Goal: Book appointment/travel/reservation: Book appointment/travel/reservation

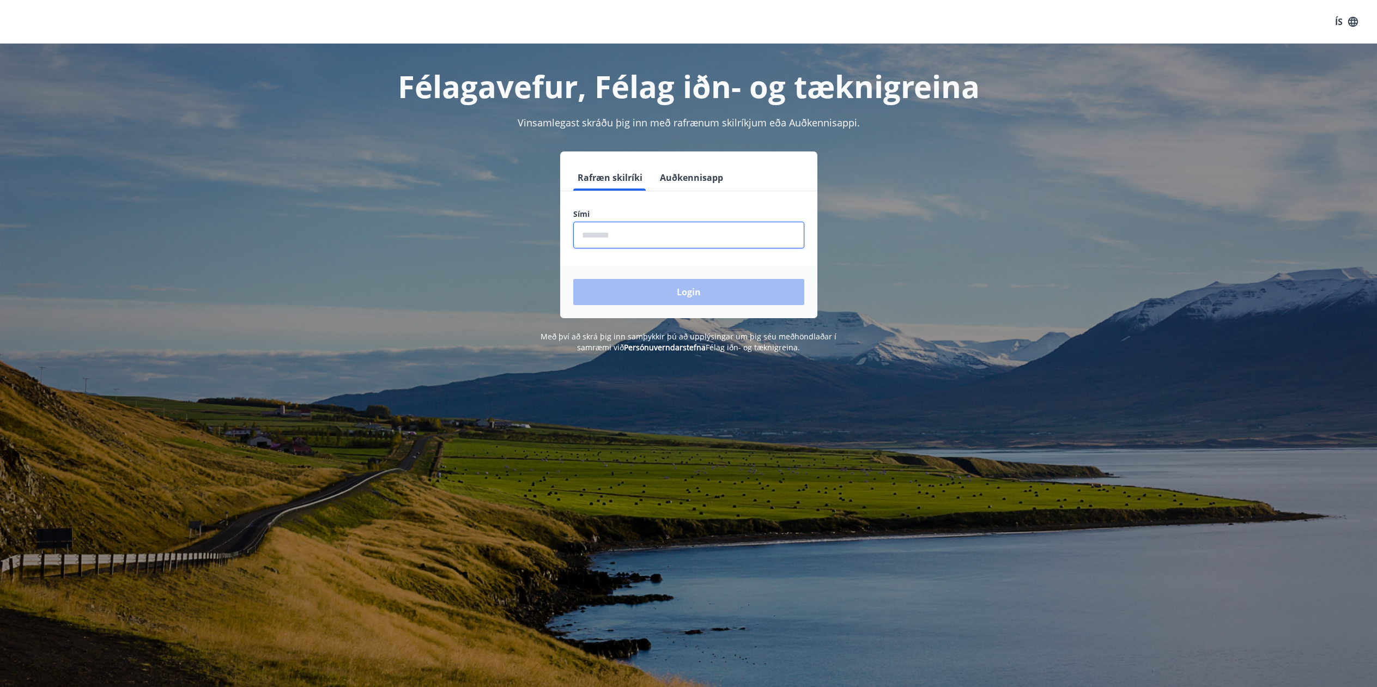
click at [634, 237] on input "phone" at bounding box center [688, 235] width 231 height 27
type input "********"
click at [642, 296] on button "Login" at bounding box center [688, 292] width 231 height 26
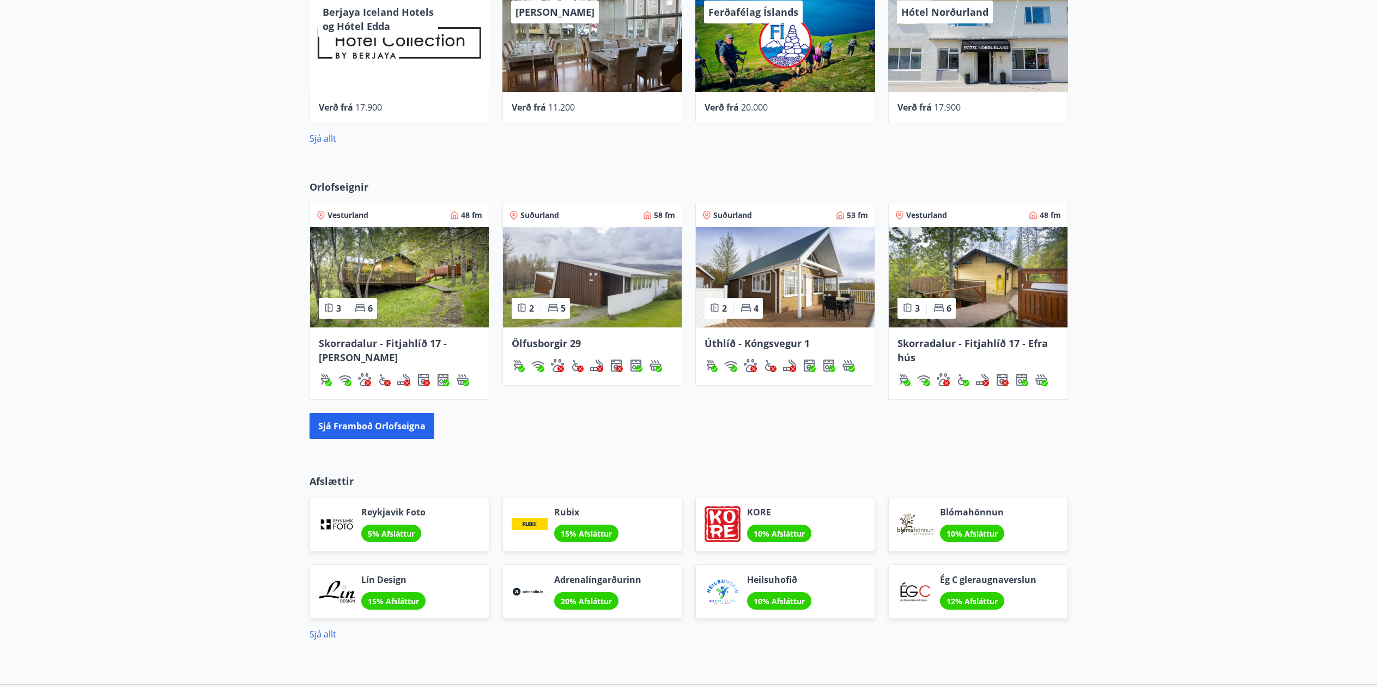
scroll to position [654, 0]
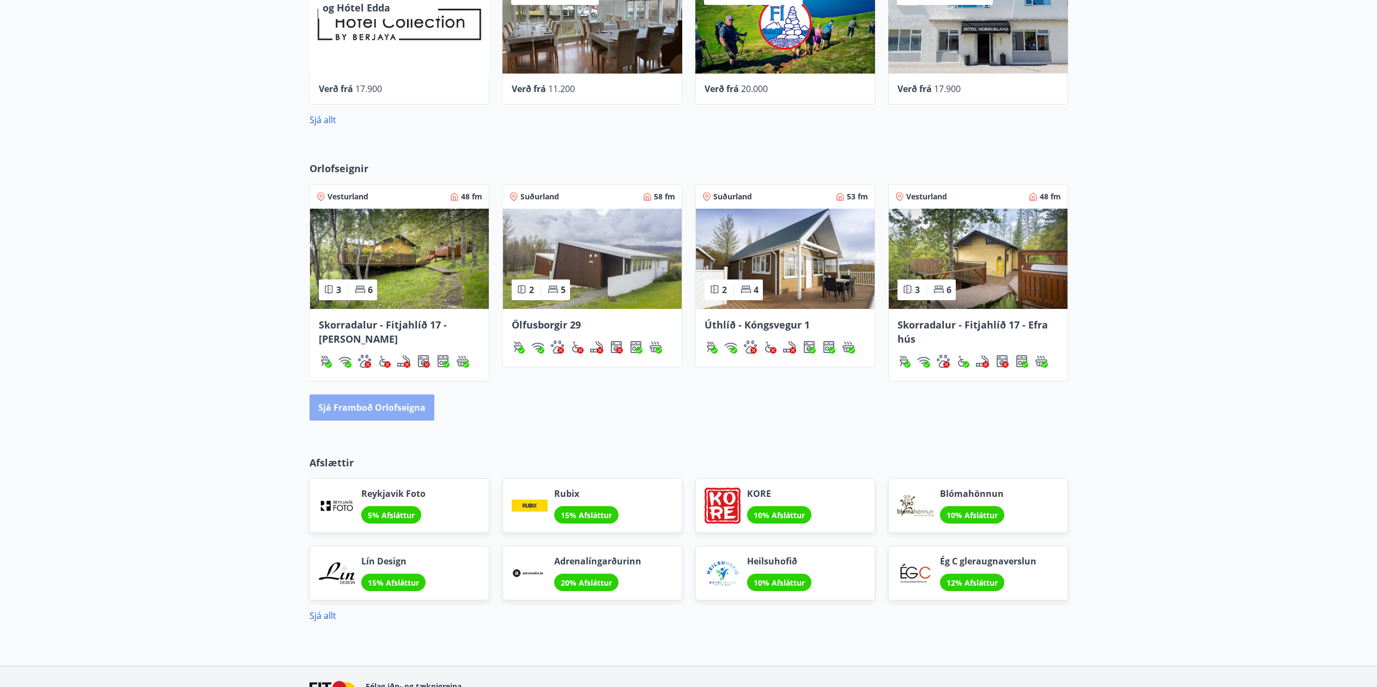
click at [359, 409] on button "Sjá framboð orlofseigna" at bounding box center [372, 408] width 125 height 26
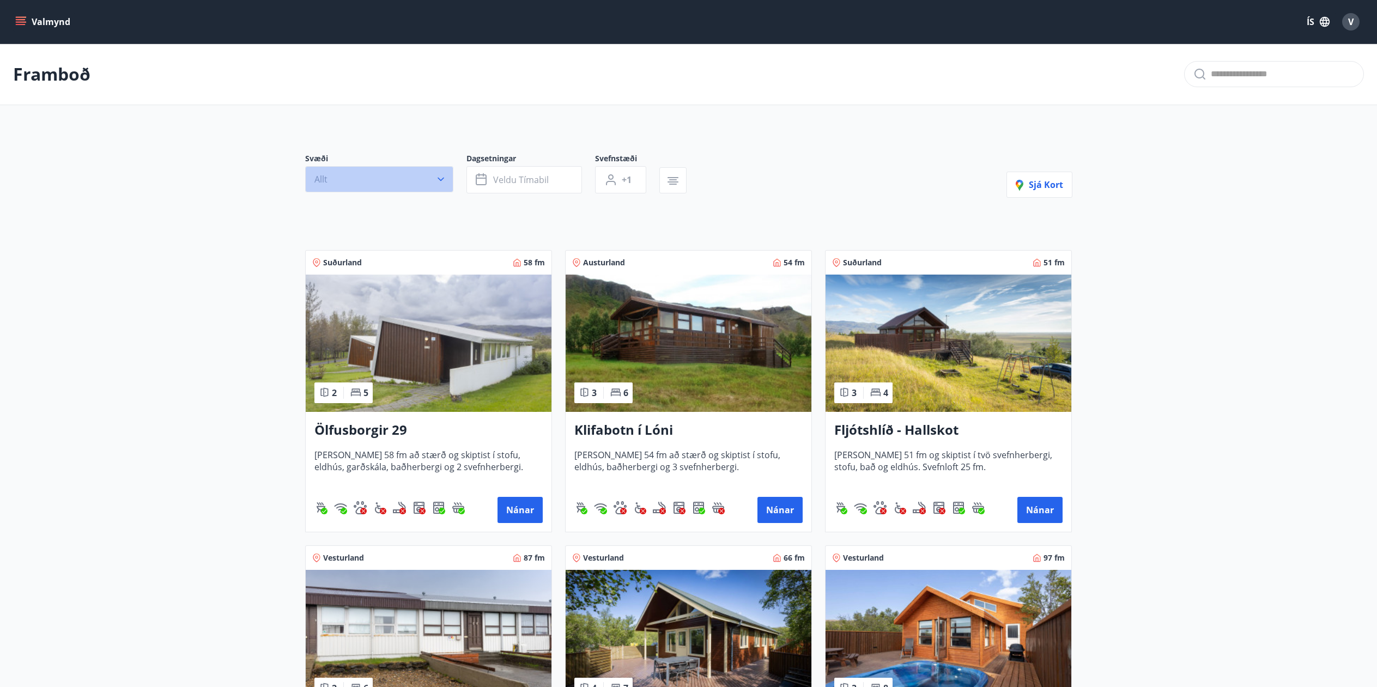
click at [441, 181] on icon "button" at bounding box center [440, 179] width 11 height 11
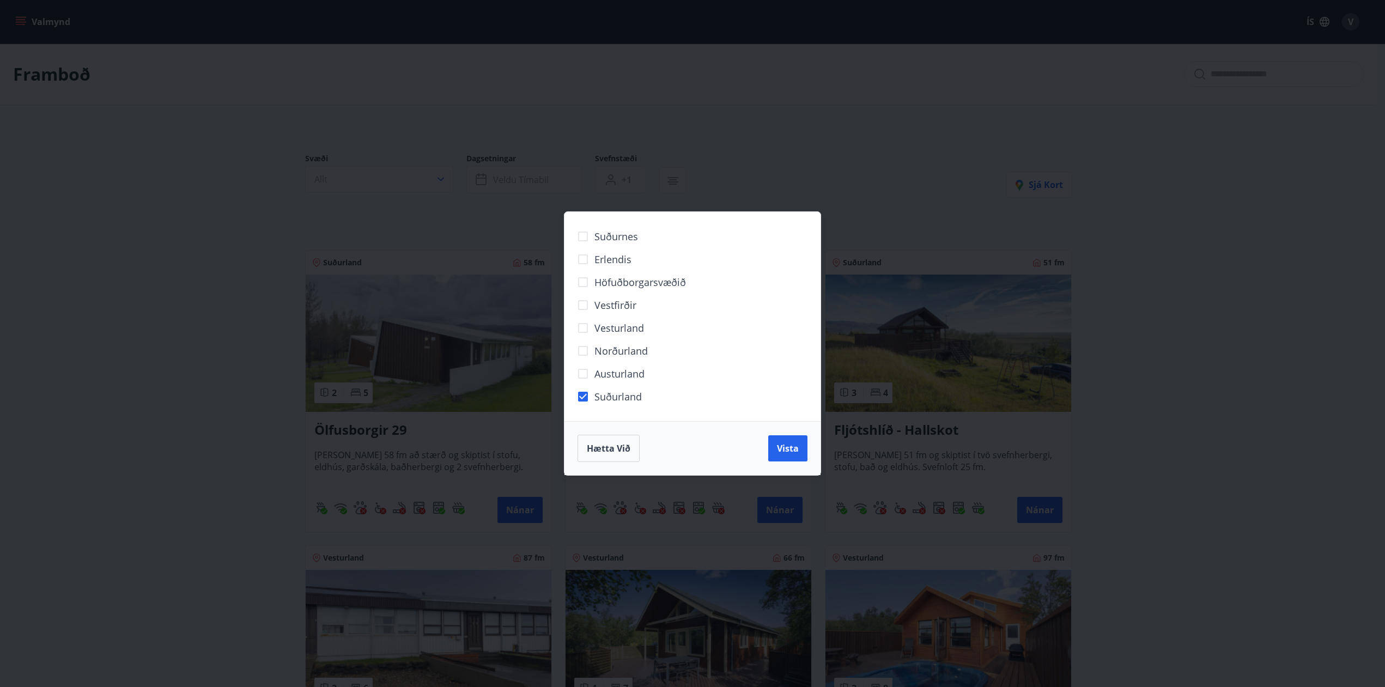
drag, startPoint x: 789, startPoint y: 451, endPoint x: 783, endPoint y: 449, distance: 6.4
click at [789, 451] on span "Vista" at bounding box center [788, 449] width 22 height 12
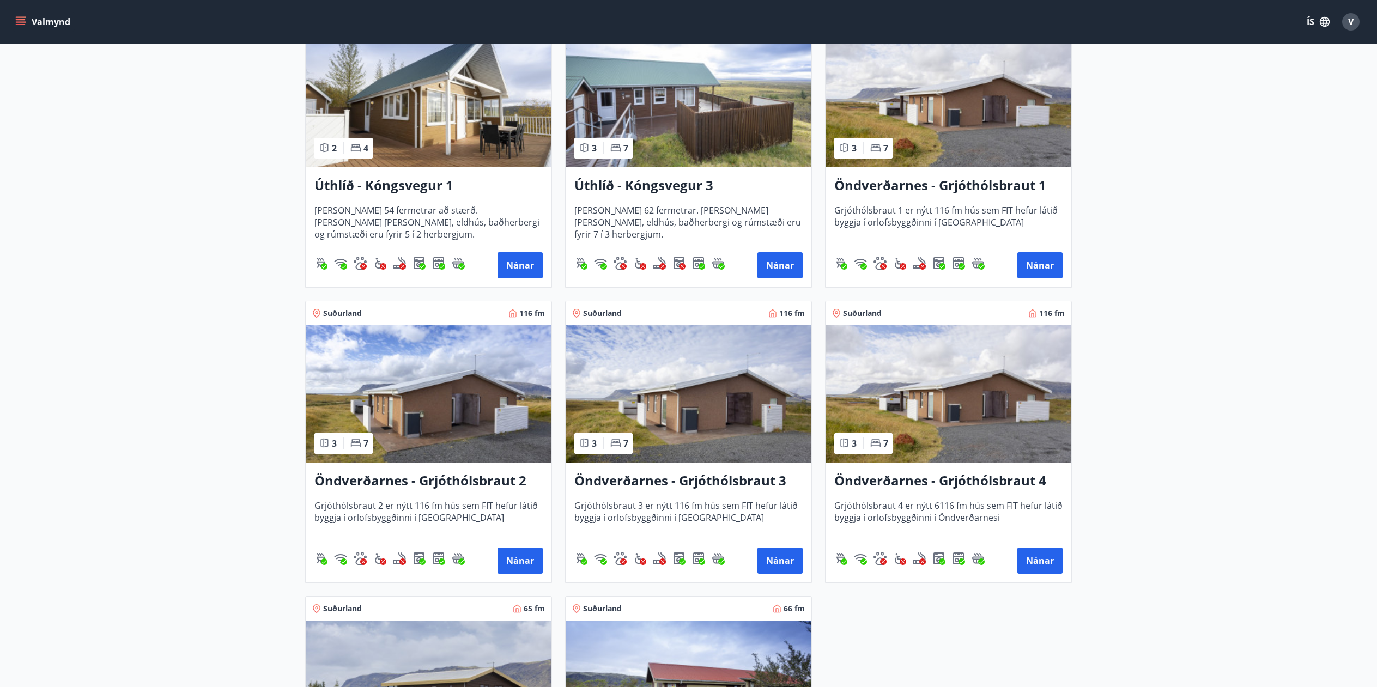
scroll to position [872, 0]
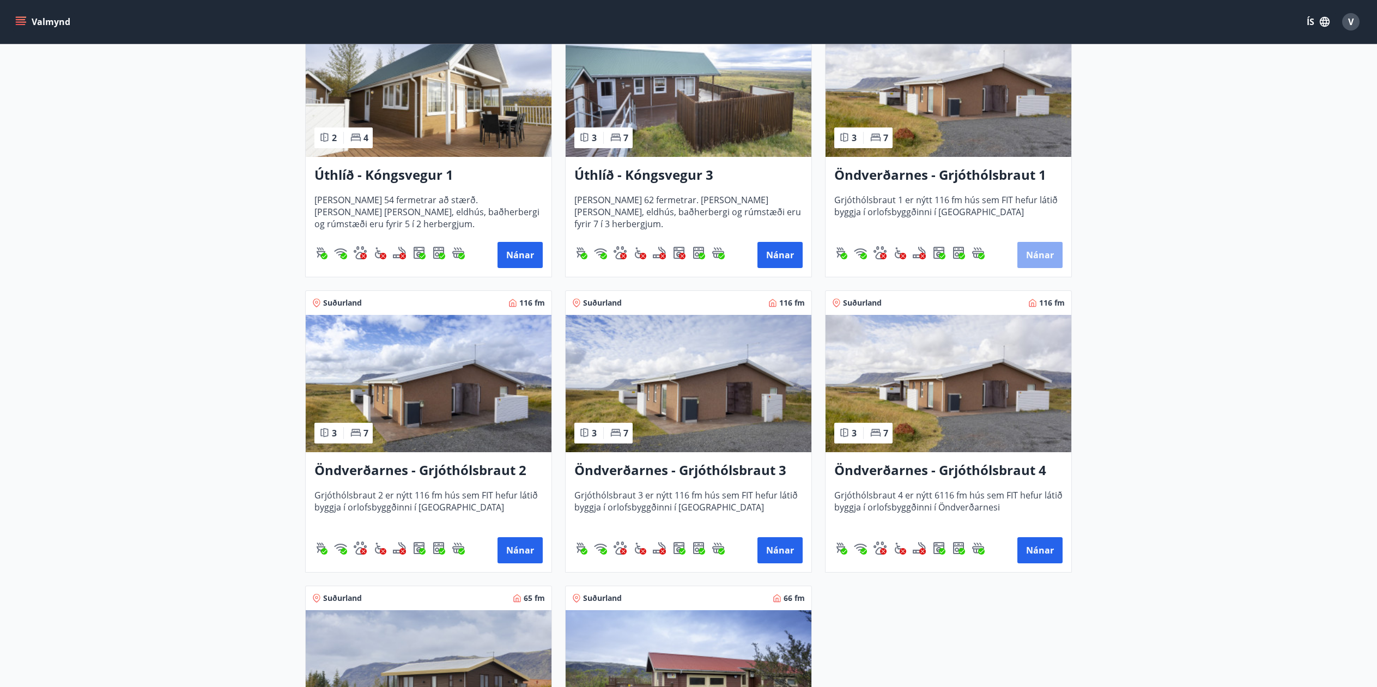
click at [1034, 253] on button "Nánar" at bounding box center [1039, 255] width 45 height 26
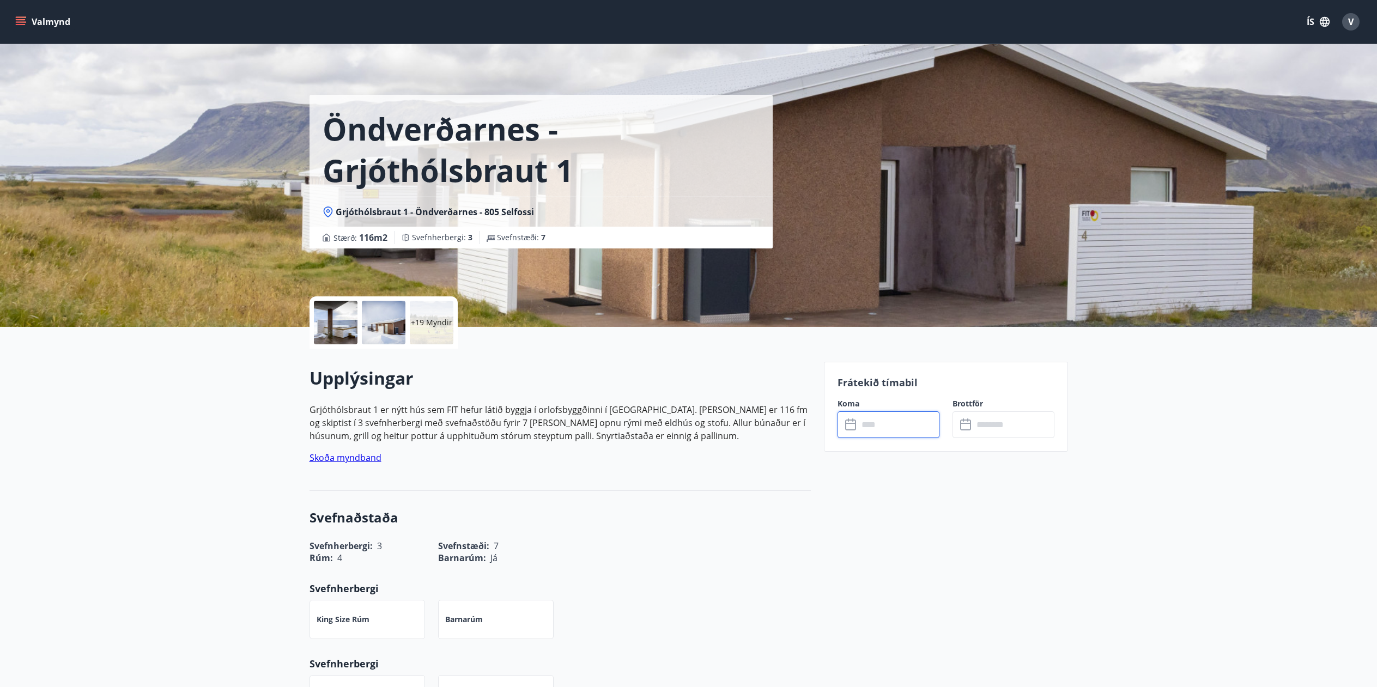
click at [867, 423] on input "text" at bounding box center [898, 424] width 81 height 27
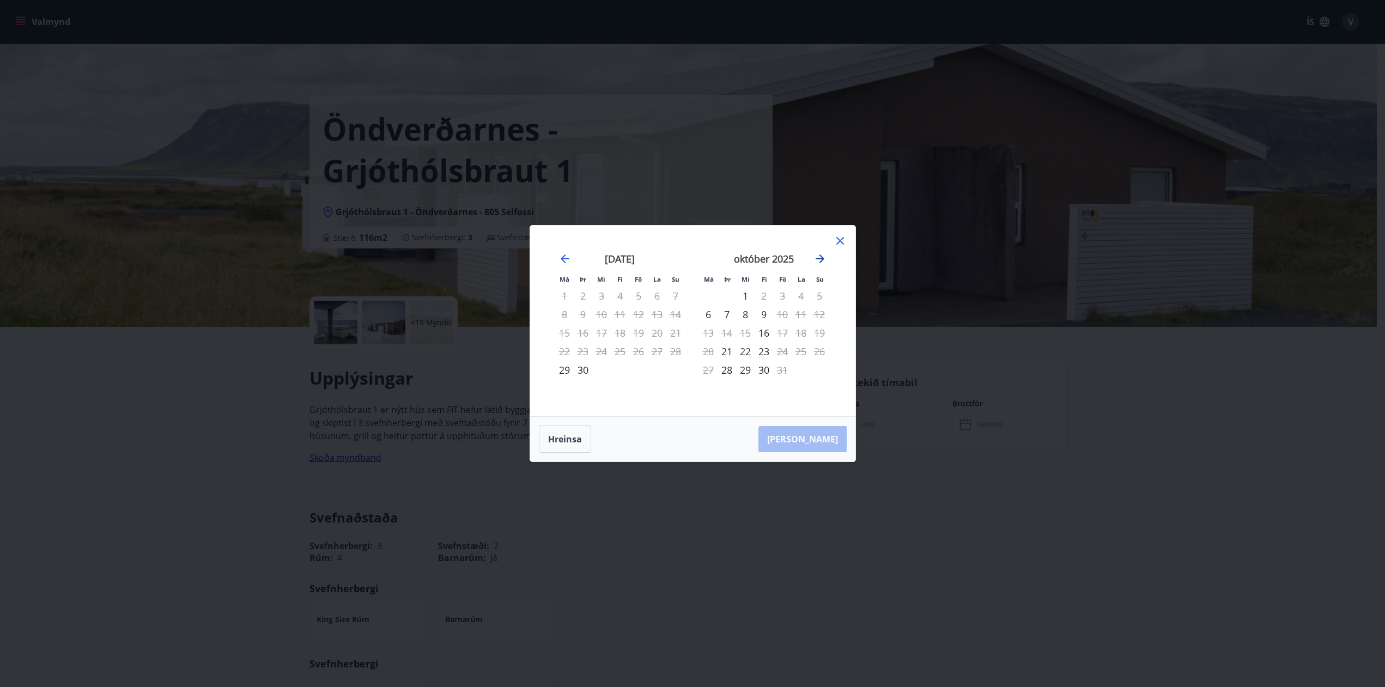
click at [822, 262] on icon "Move forward to switch to the next month." at bounding box center [820, 258] width 13 height 13
click at [822, 261] on icon "Move forward to switch to the next month." at bounding box center [820, 259] width 9 height 9
click at [784, 313] on div "12" at bounding box center [782, 314] width 19 height 19
click at [706, 335] on div "15" at bounding box center [708, 333] width 19 height 19
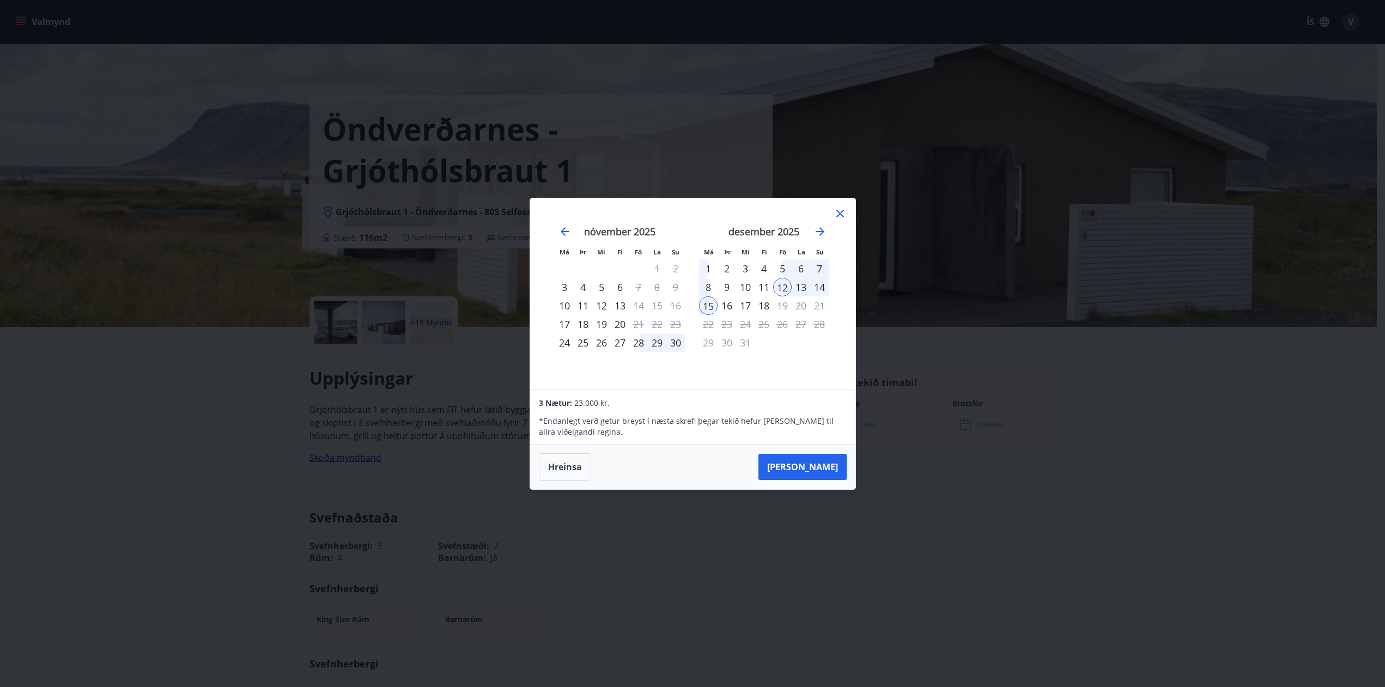
click at [840, 215] on icon at bounding box center [840, 213] width 13 height 13
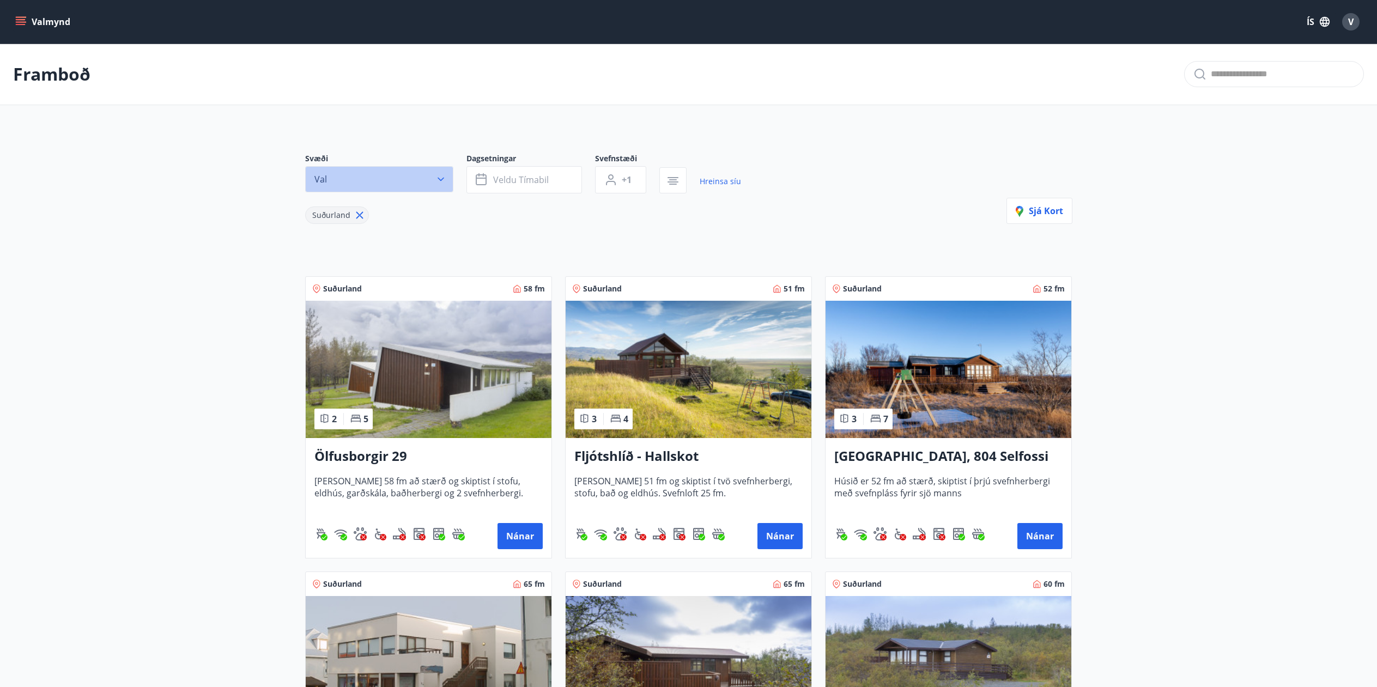
click at [441, 180] on icon "button" at bounding box center [440, 179] width 11 height 11
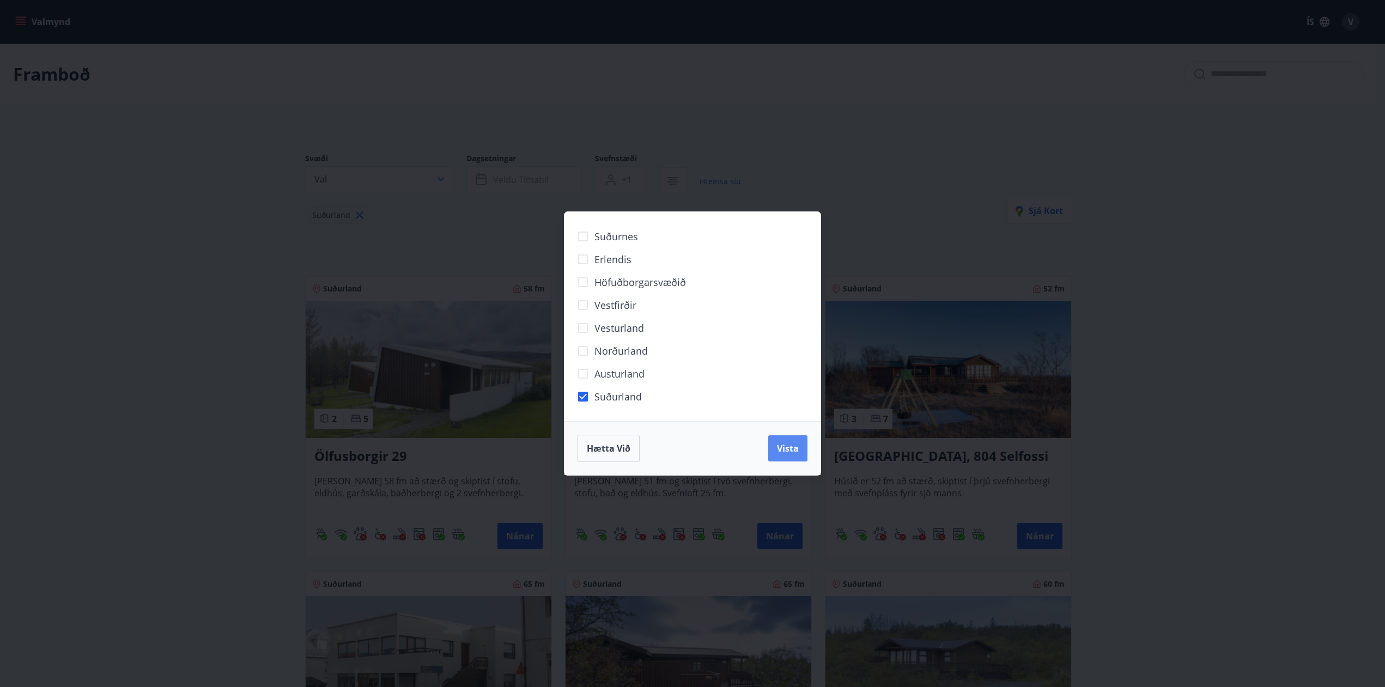
drag, startPoint x: 784, startPoint y: 455, endPoint x: 781, endPoint y: 449, distance: 6.4
click at [784, 453] on button "Vista" at bounding box center [787, 448] width 39 height 26
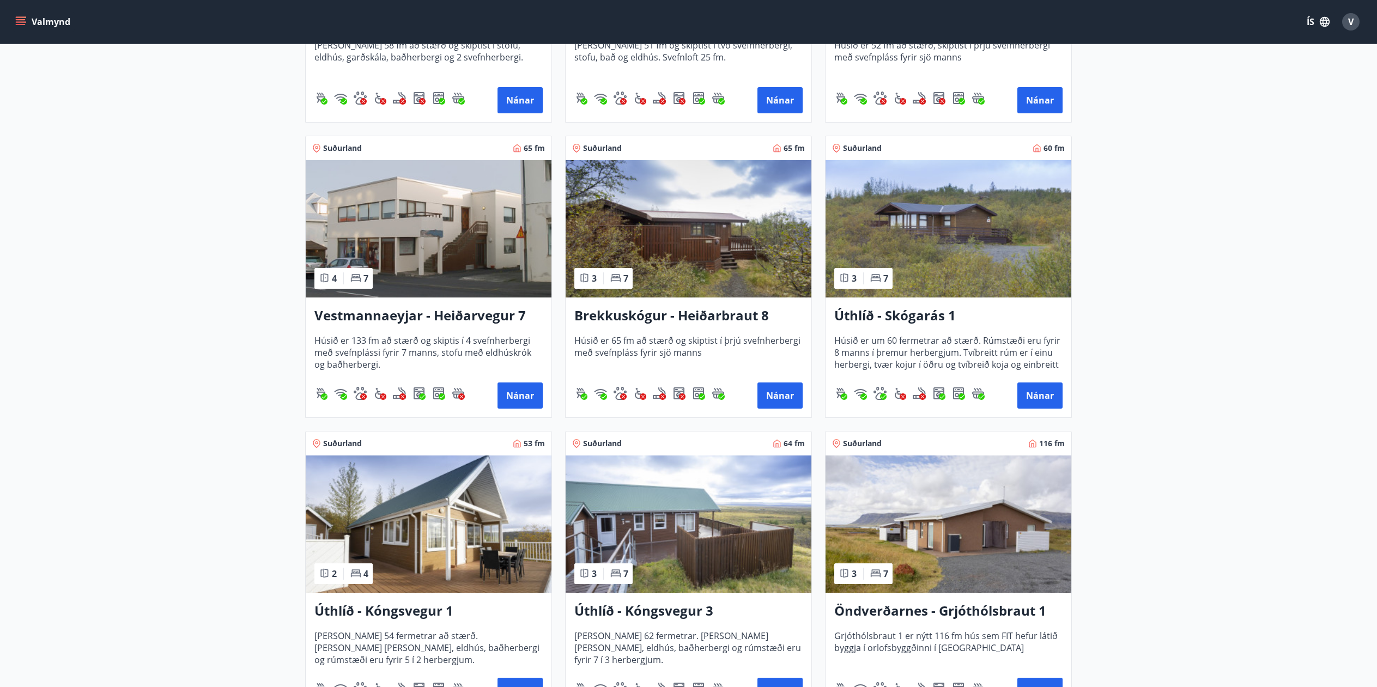
scroll to position [817, 0]
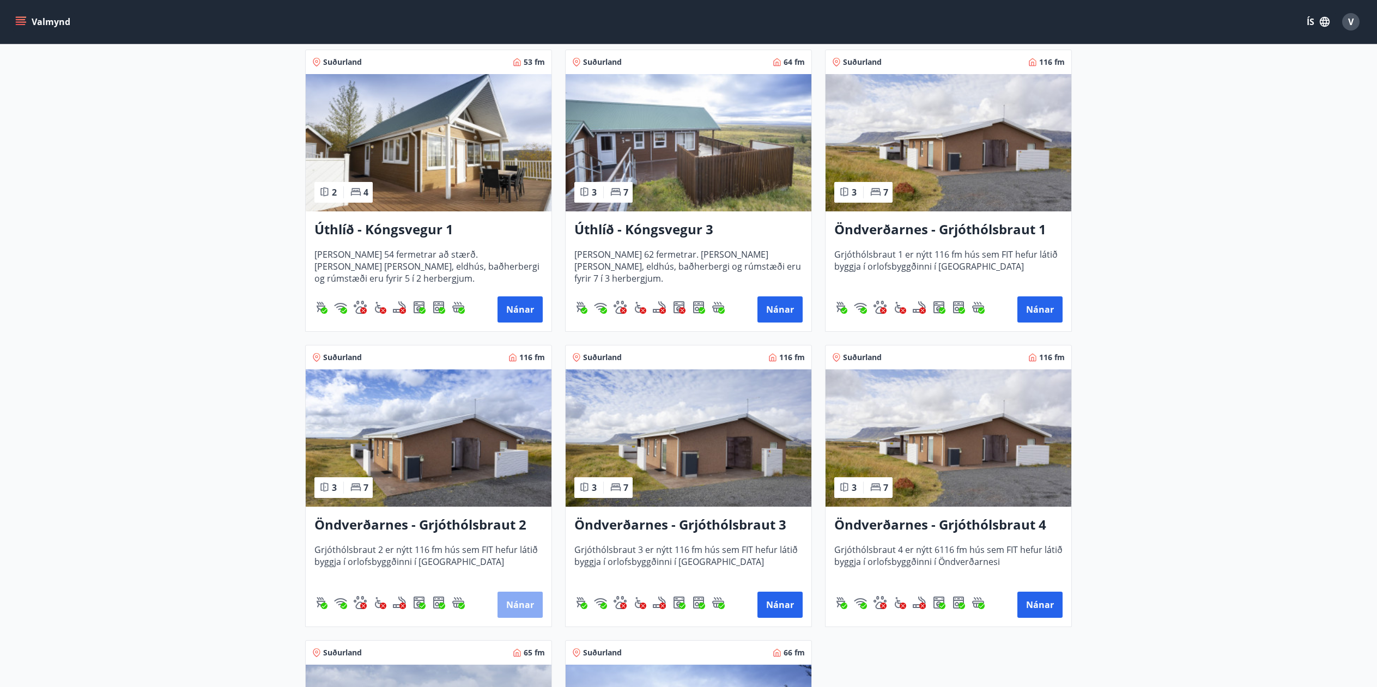
click at [520, 599] on button "Nánar" at bounding box center [520, 605] width 45 height 26
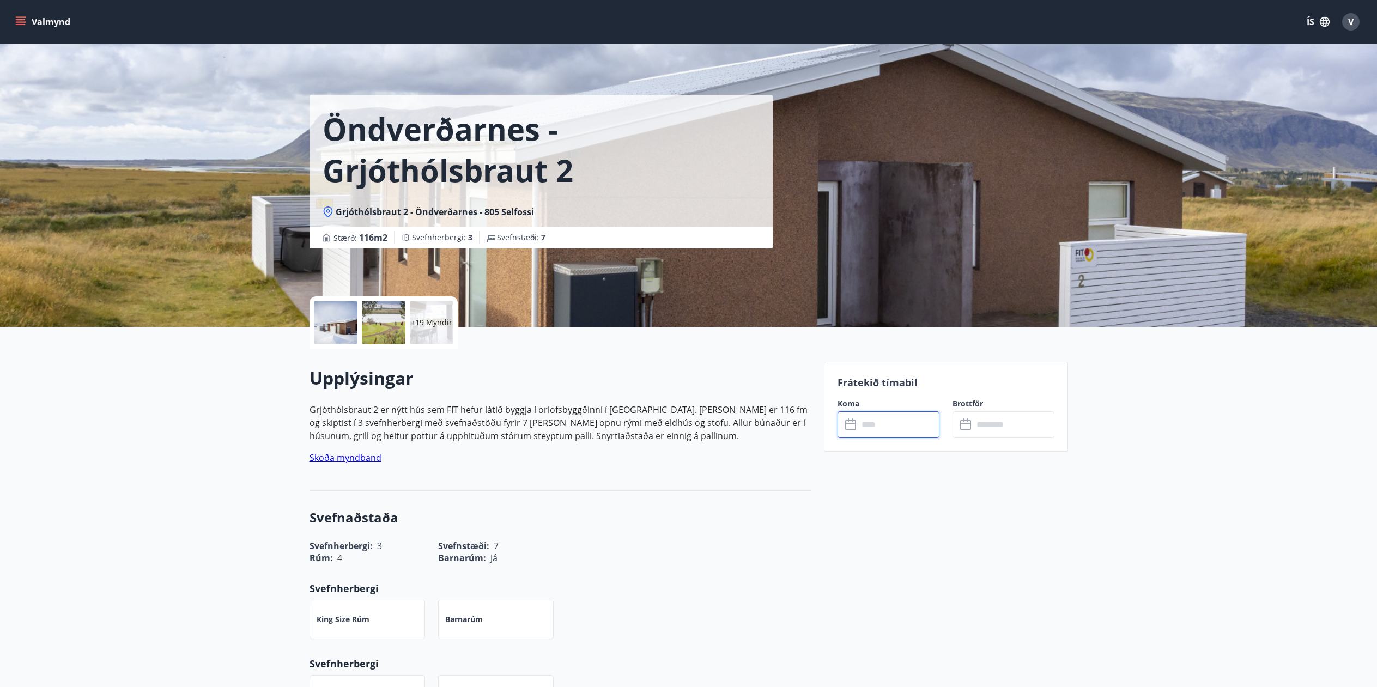
click at [873, 429] on input "text" at bounding box center [898, 424] width 81 height 27
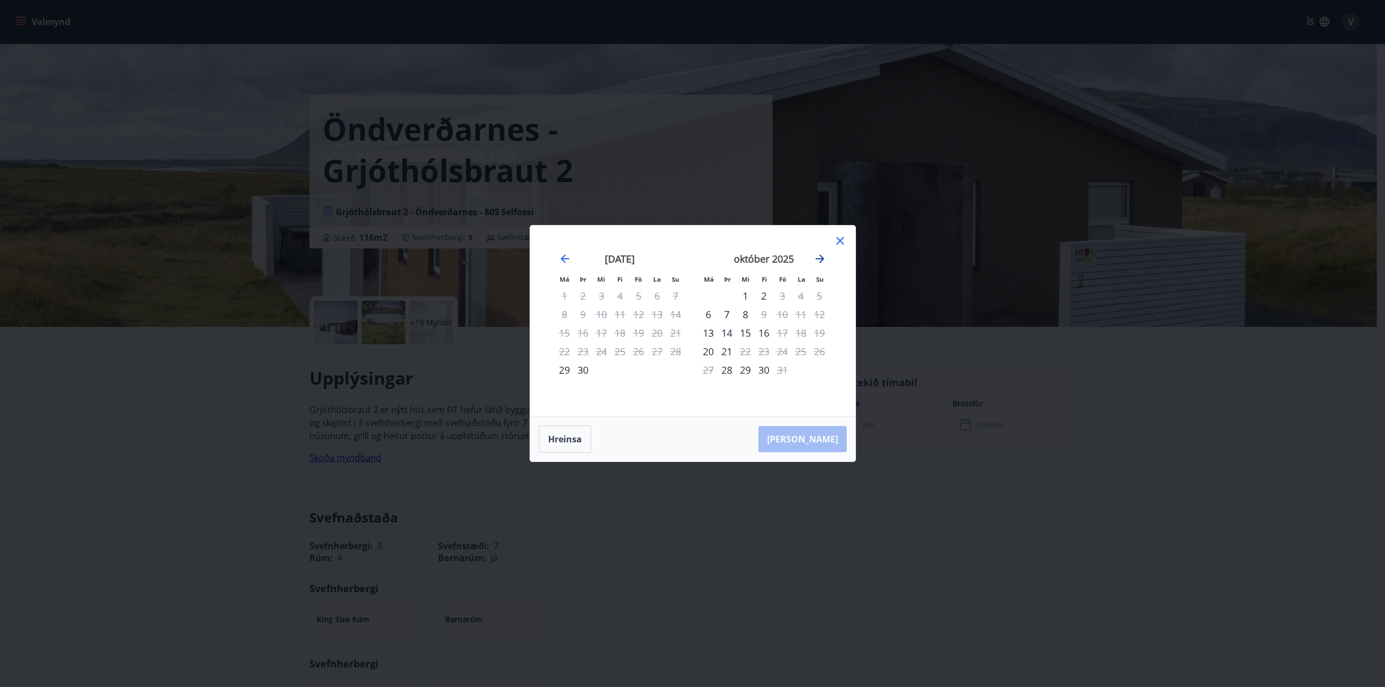
click at [821, 259] on icon "Move forward to switch to the next month." at bounding box center [820, 259] width 9 height 9
click at [820, 259] on icon "Move forward to switch to the next month." at bounding box center [820, 259] width 9 height 9
click at [839, 239] on icon at bounding box center [840, 240] width 13 height 13
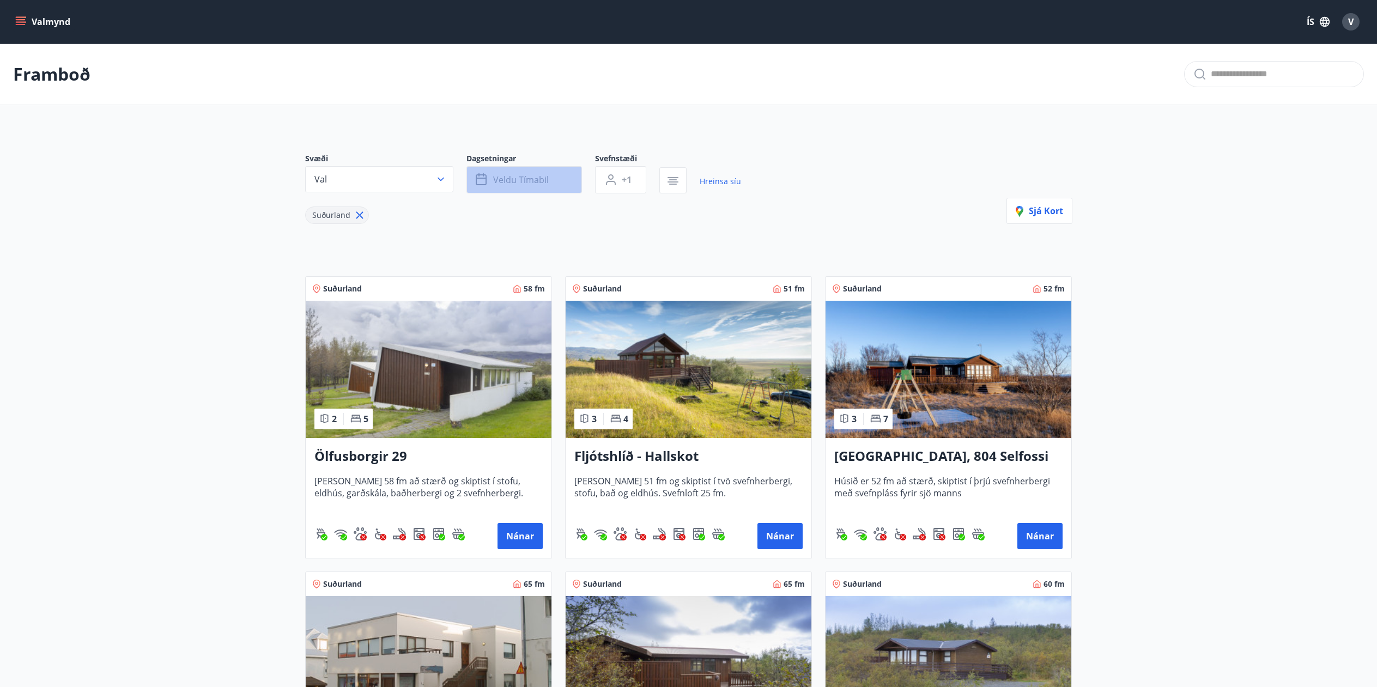
click at [534, 184] on span "Veldu tímabil" at bounding box center [521, 180] width 56 height 12
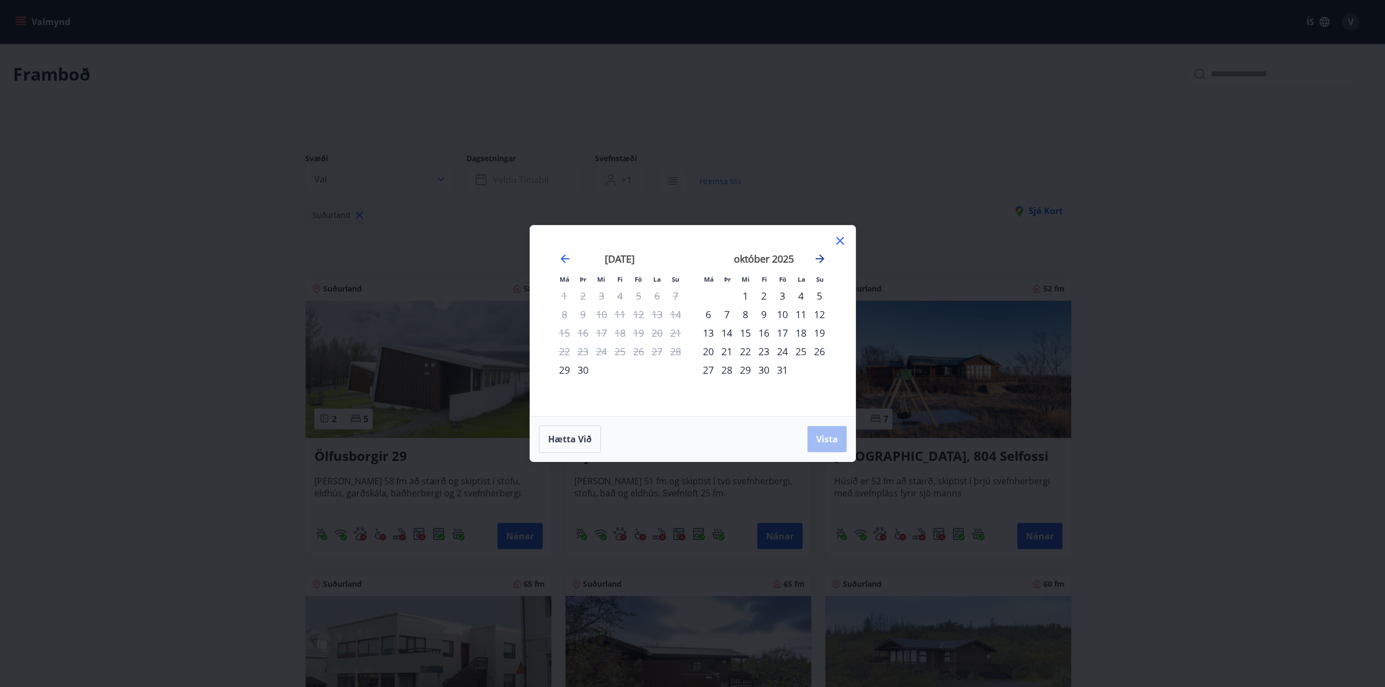
click at [822, 259] on icon "Move forward to switch to the next month." at bounding box center [820, 259] width 9 height 9
click at [784, 312] on div "12" at bounding box center [782, 314] width 19 height 19
click at [708, 351] on div "22" at bounding box center [708, 351] width 19 height 19
click at [814, 444] on button "Vista" at bounding box center [827, 439] width 39 height 26
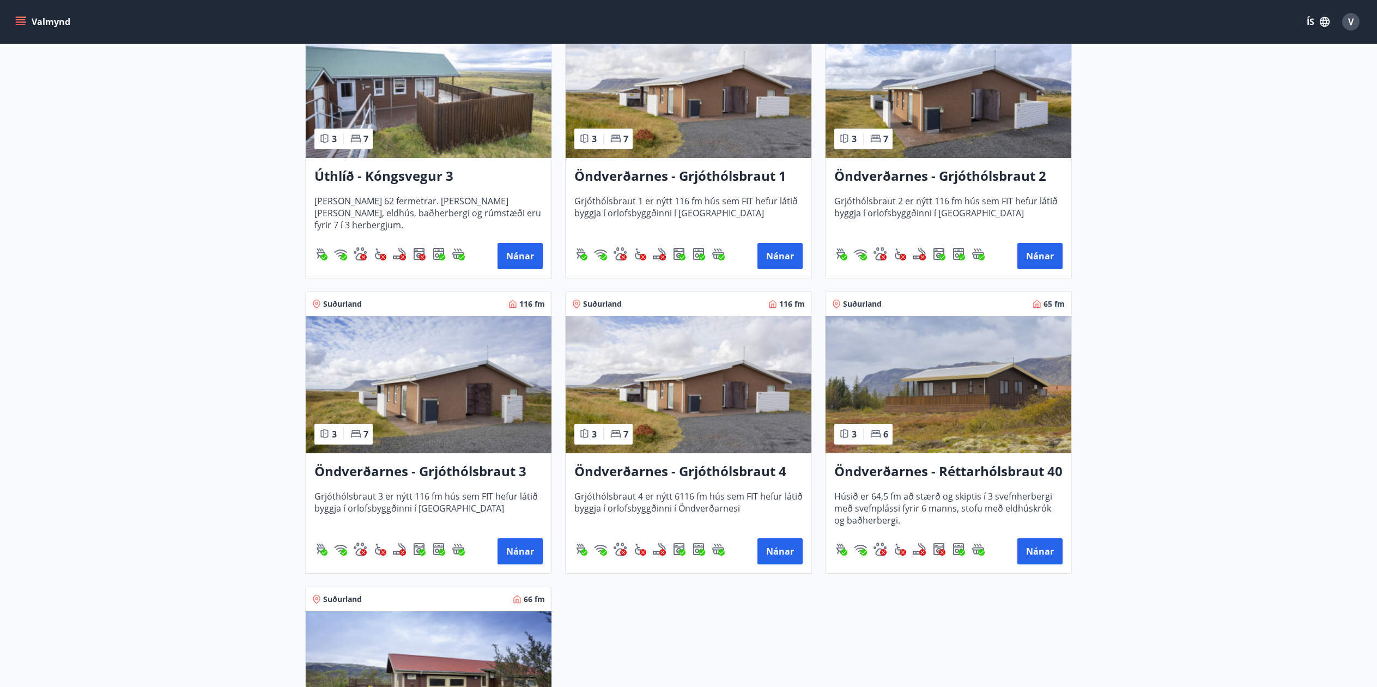
scroll to position [872, 0]
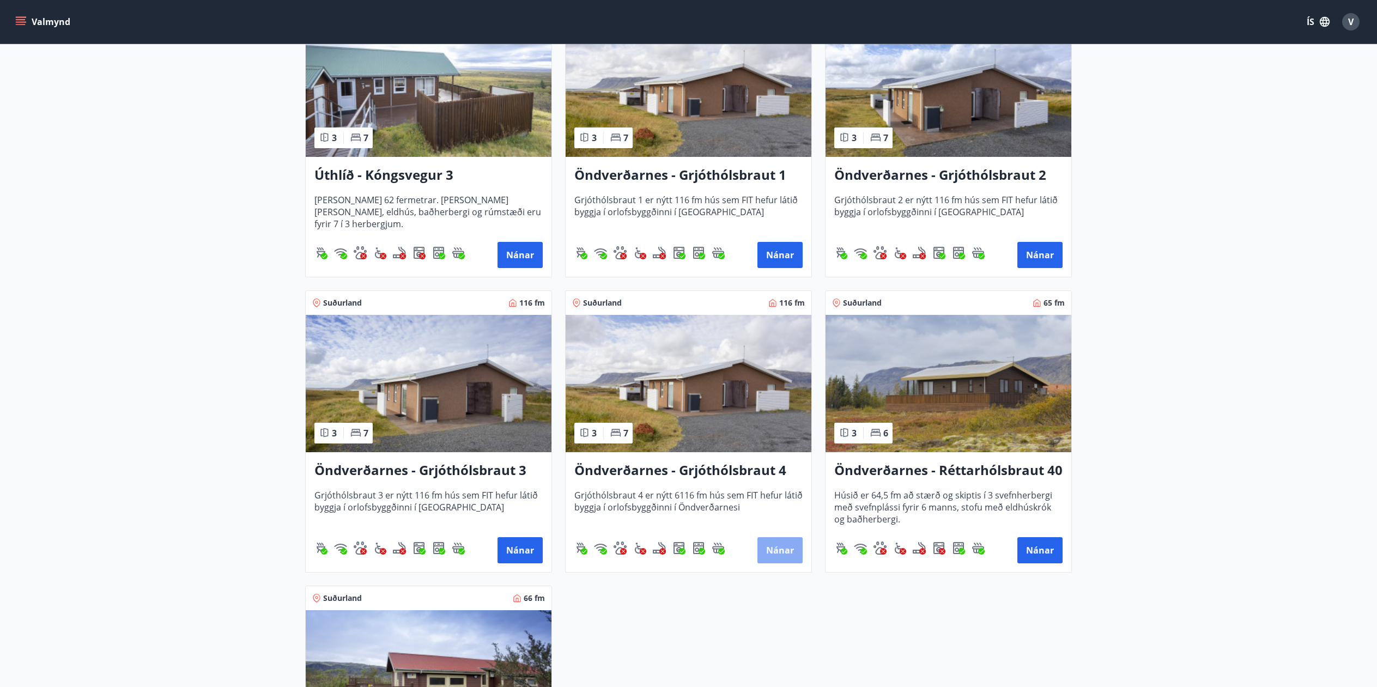
click at [772, 548] on button "Nánar" at bounding box center [780, 550] width 45 height 26
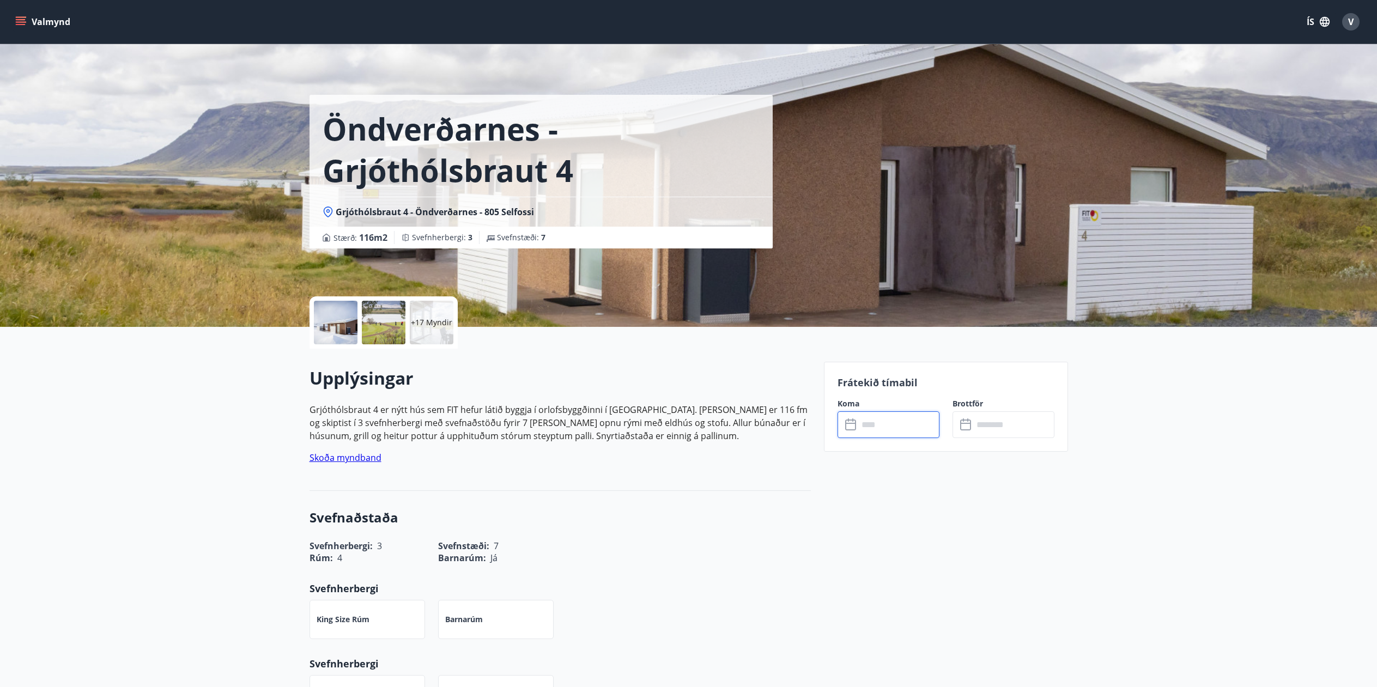
click at [881, 427] on input "text" at bounding box center [898, 424] width 81 height 27
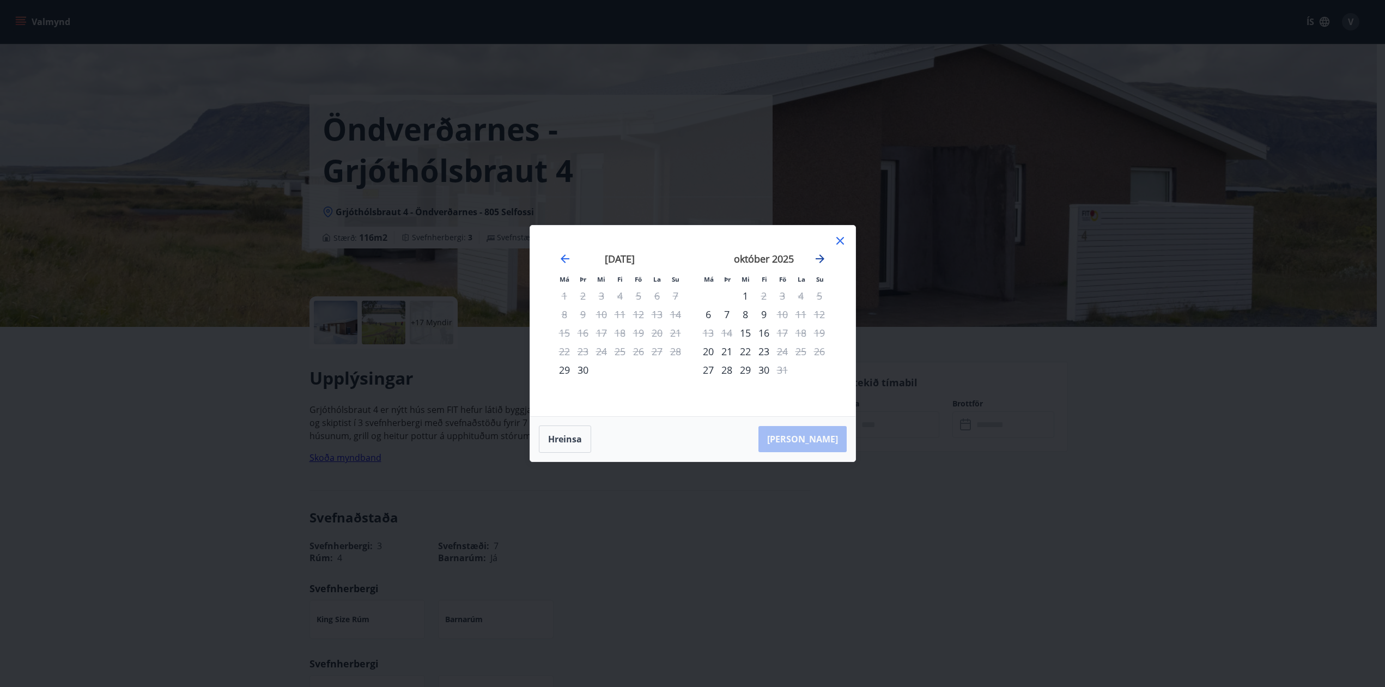
click at [820, 257] on icon "Move forward to switch to the next month." at bounding box center [820, 258] width 13 height 13
click at [783, 315] on div "12" at bounding box center [782, 314] width 19 height 19
click at [709, 333] on div "15" at bounding box center [708, 333] width 19 height 19
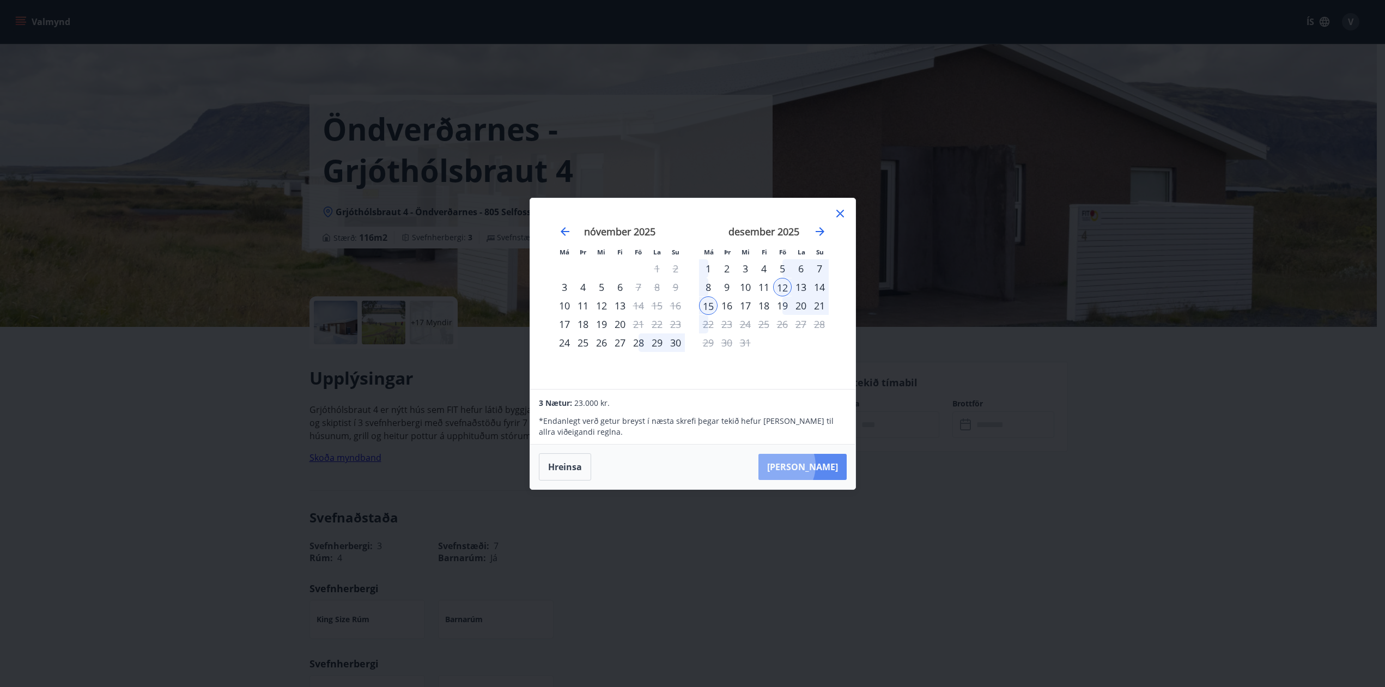
click at [810, 465] on button "Taka Frá" at bounding box center [803, 467] width 88 height 26
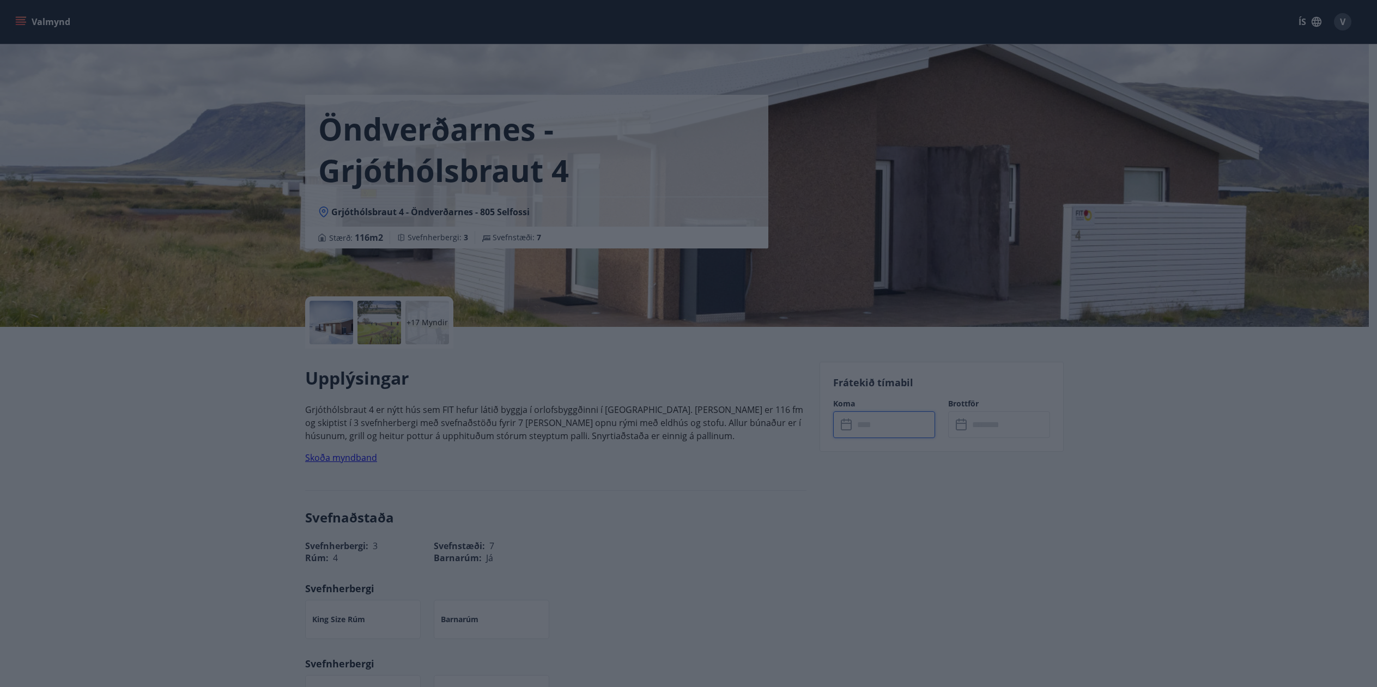
type input "******"
